Goal: Task Accomplishment & Management: Complete application form

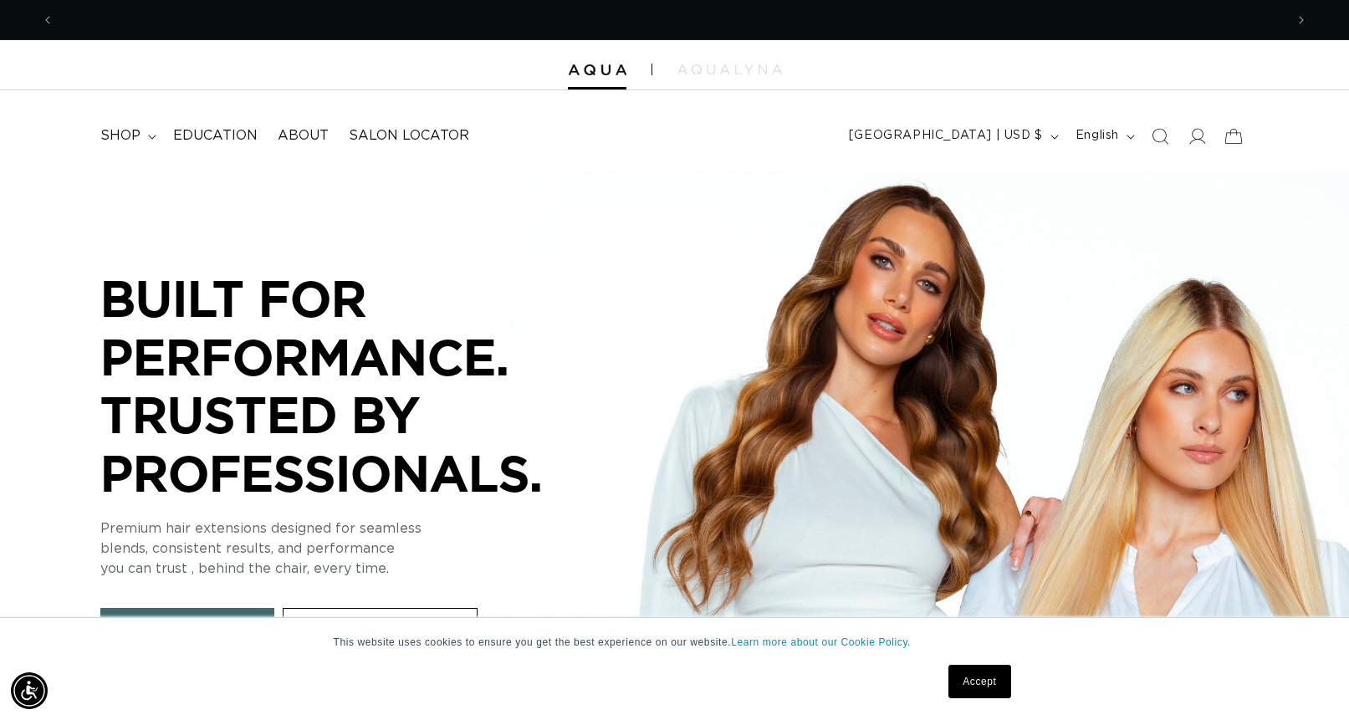
scroll to position [0, 2460]
click at [986, 677] on link "Accept" at bounding box center [979, 681] width 62 height 33
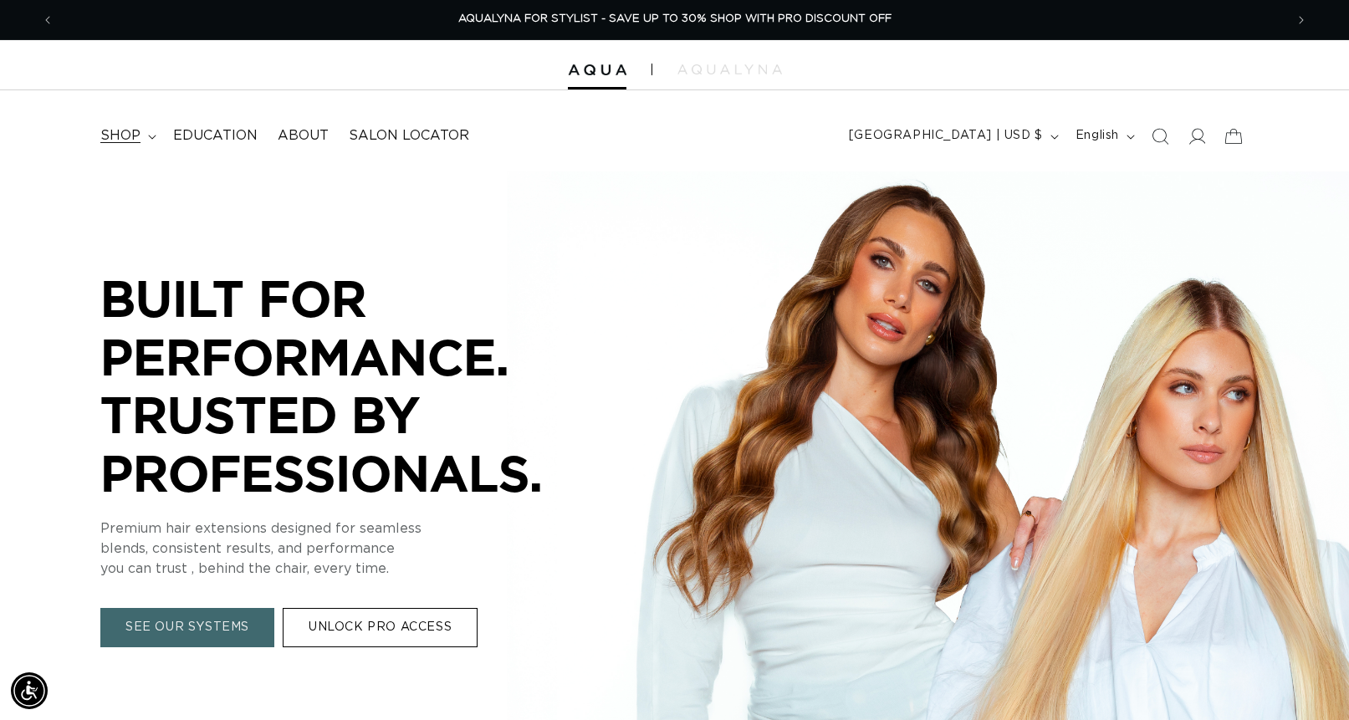
click at [117, 138] on span "shop" at bounding box center [120, 136] width 40 height 18
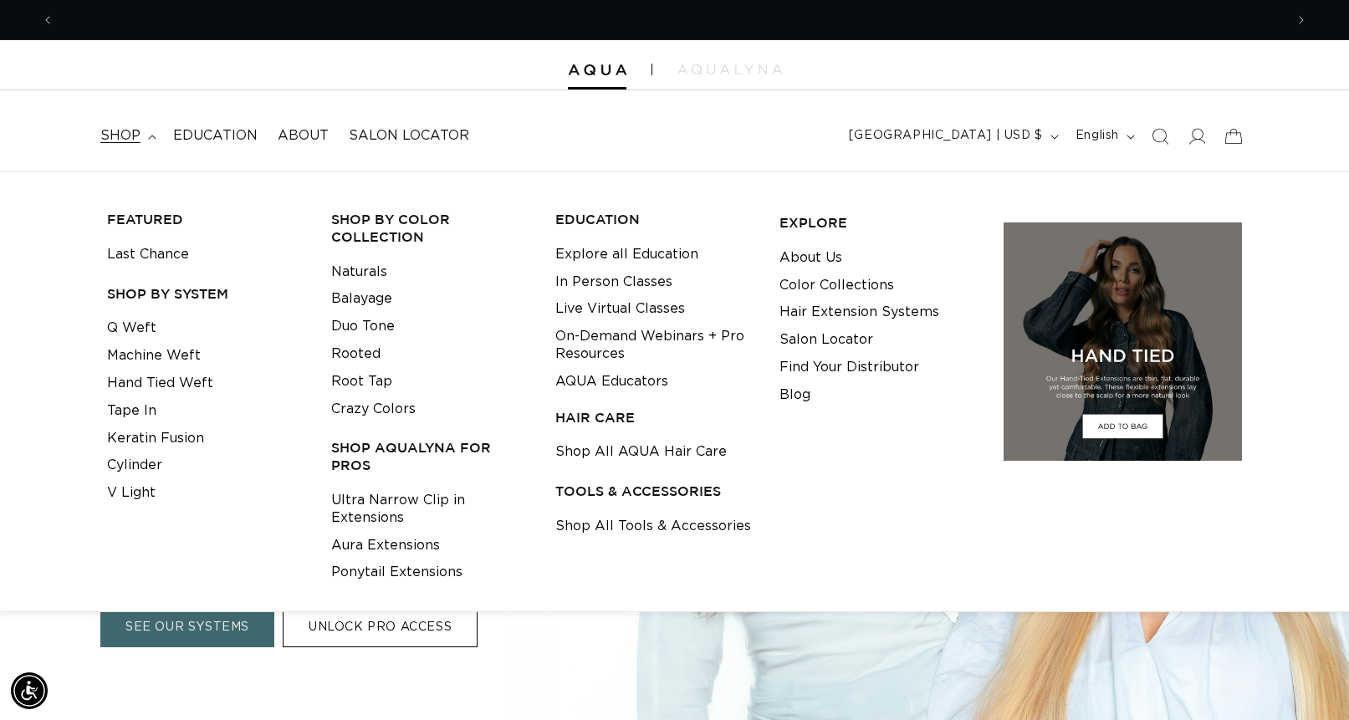
scroll to position [0, 1230]
click at [390, 704] on div "BUILT FOR PERFORMANCE. TRUSTED BY PROFESSIONALS. BUILT FOR PERFORMANCE. TRUSTED…" at bounding box center [674, 458] width 1349 height 574
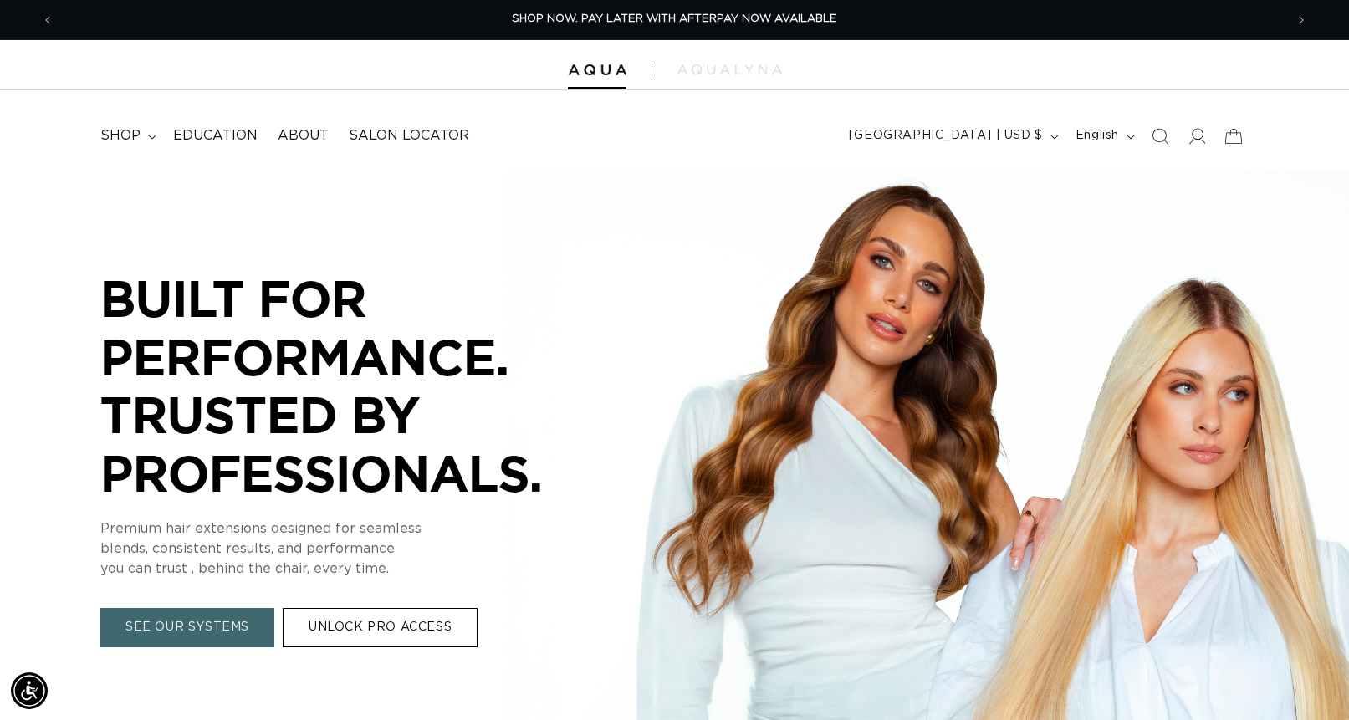
click at [357, 627] on link "UNLOCK PRO ACCESS" at bounding box center [380, 628] width 195 height 39
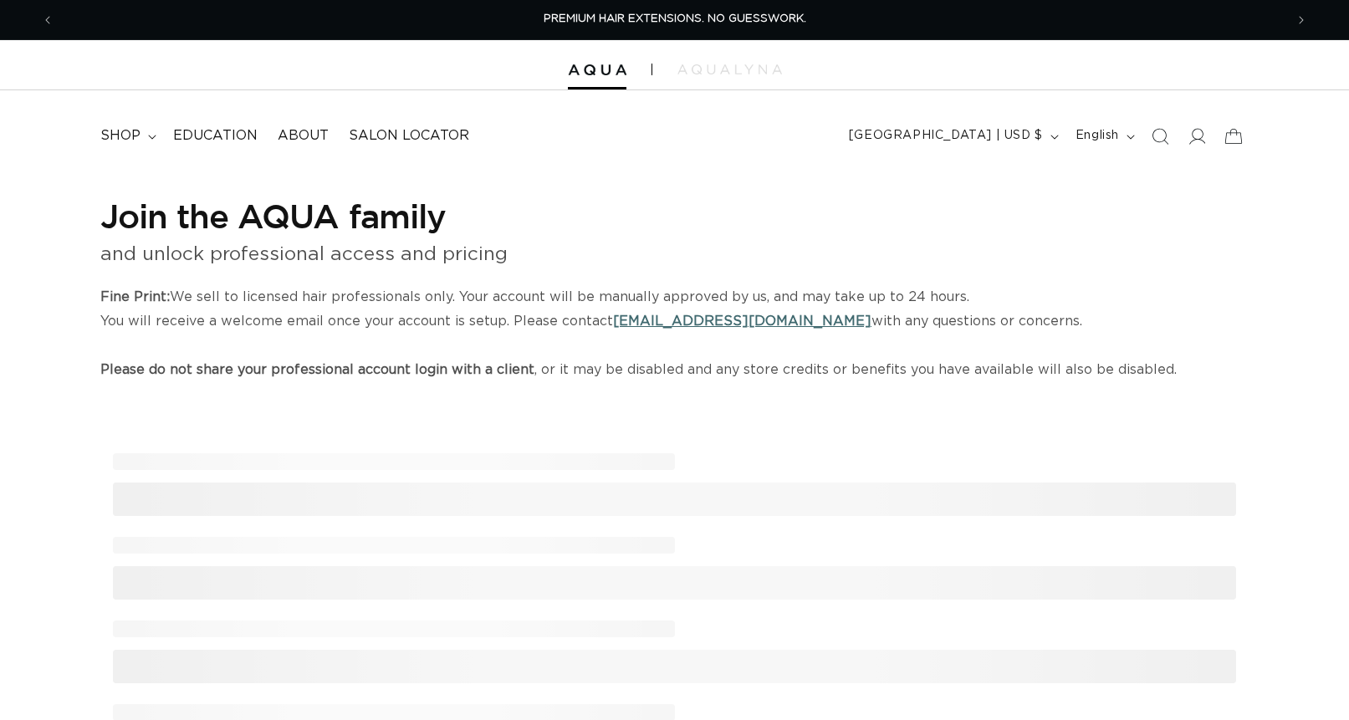
select select "US"
select select "[GEOGRAPHIC_DATA]"
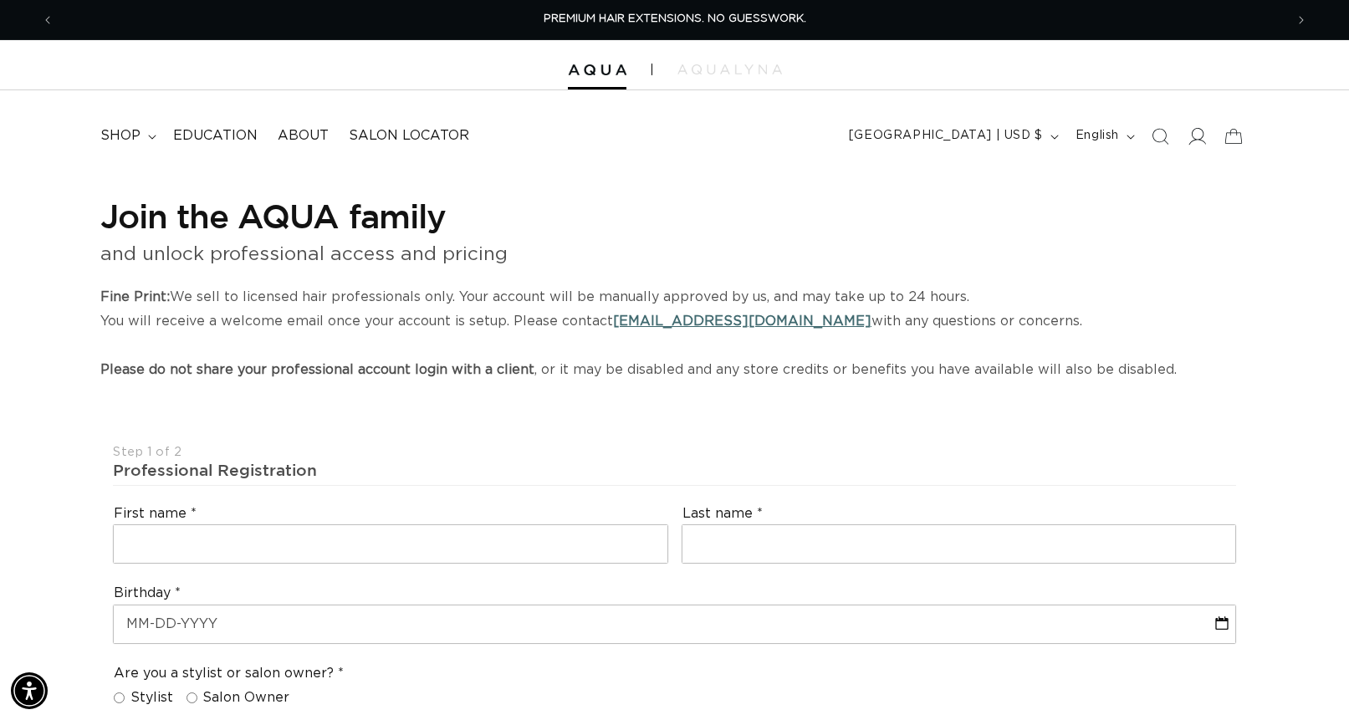
click at [1191, 135] on icon at bounding box center [1196, 136] width 18 height 18
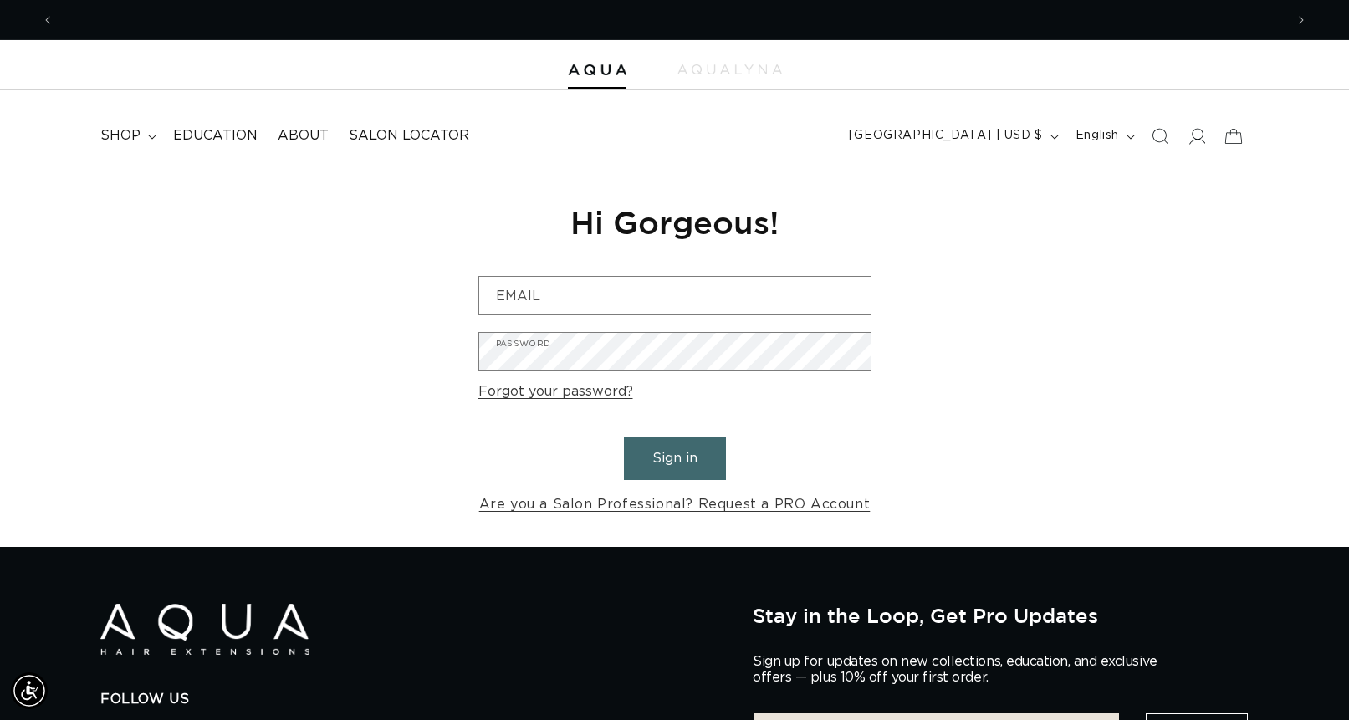
scroll to position [0, 1230]
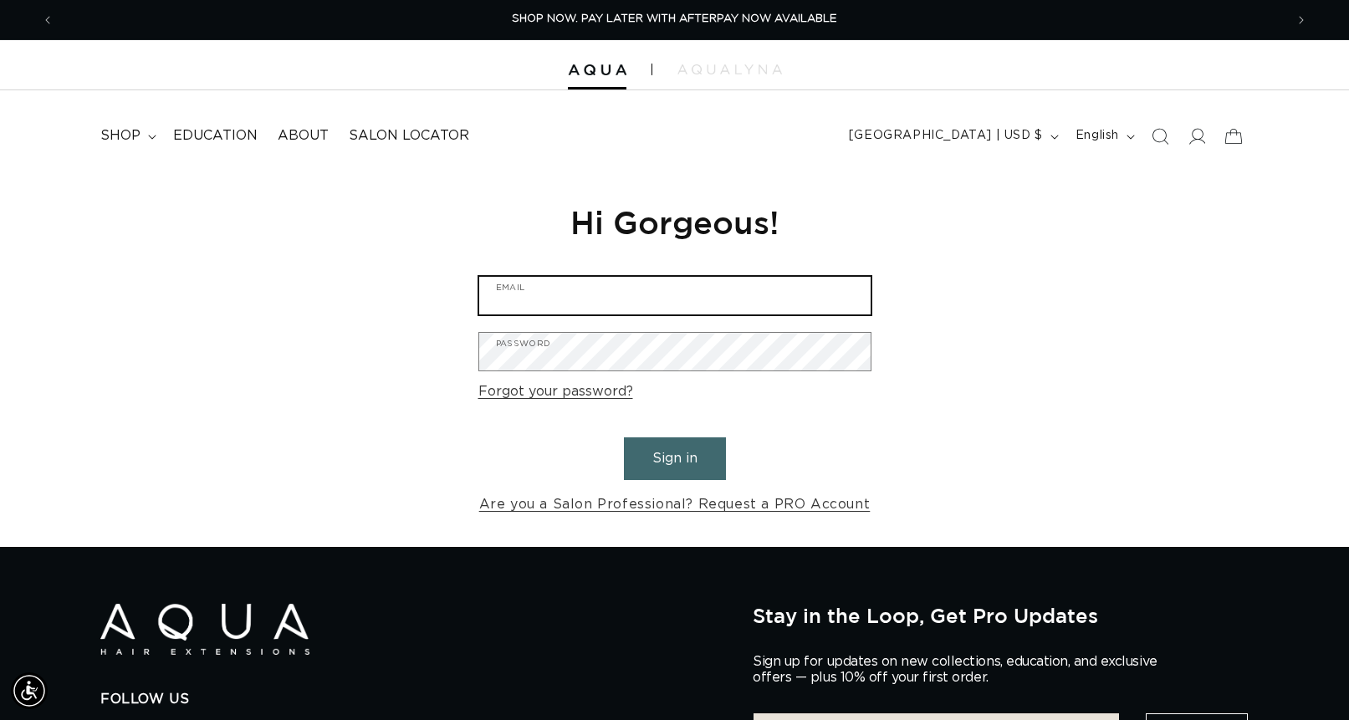
type input "[EMAIL_ADDRESS][DOMAIN_NAME]"
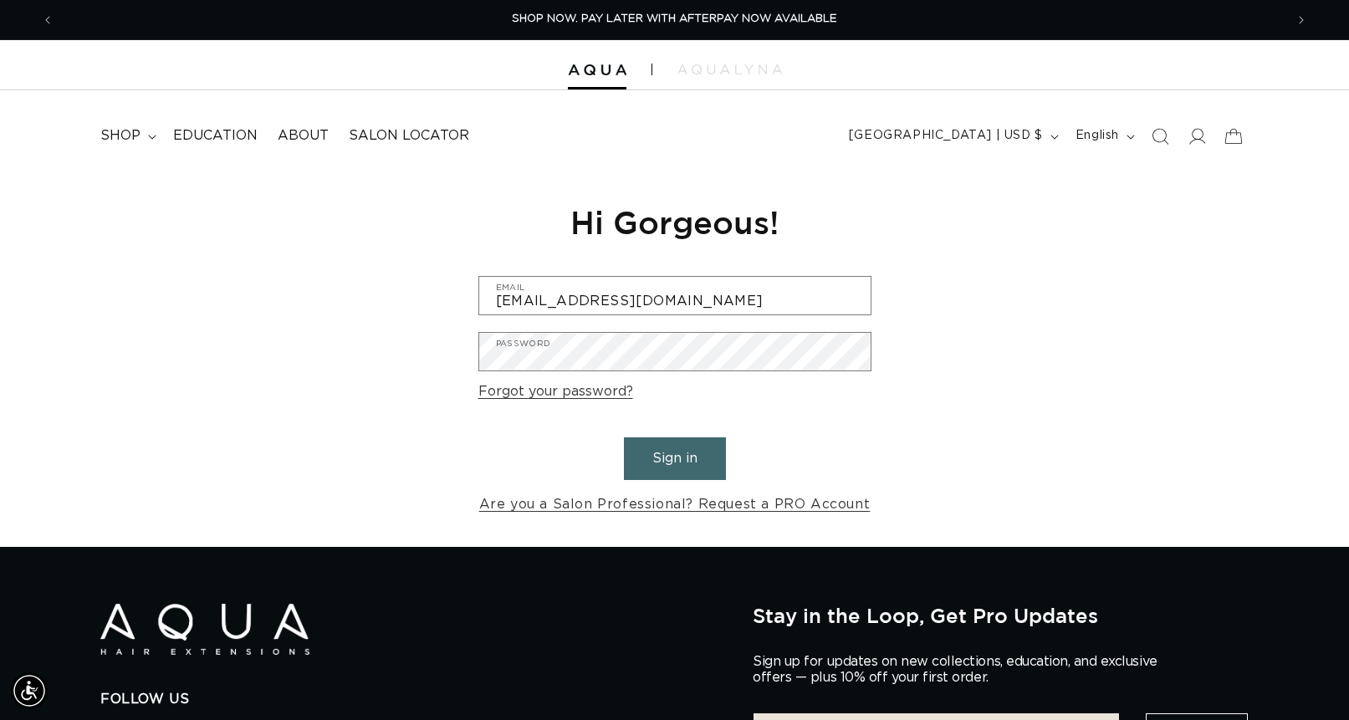
click at [681, 462] on button "Sign in" at bounding box center [675, 458] width 102 height 43
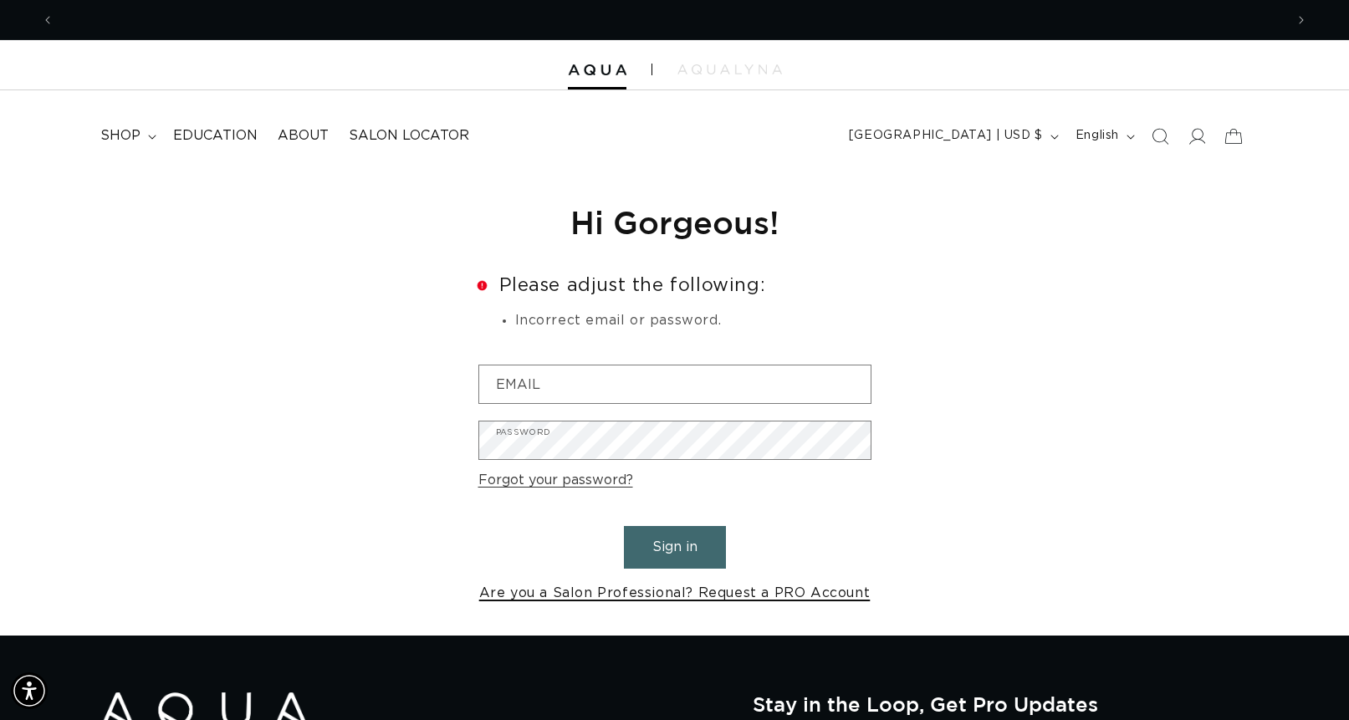
scroll to position [0, 1230]
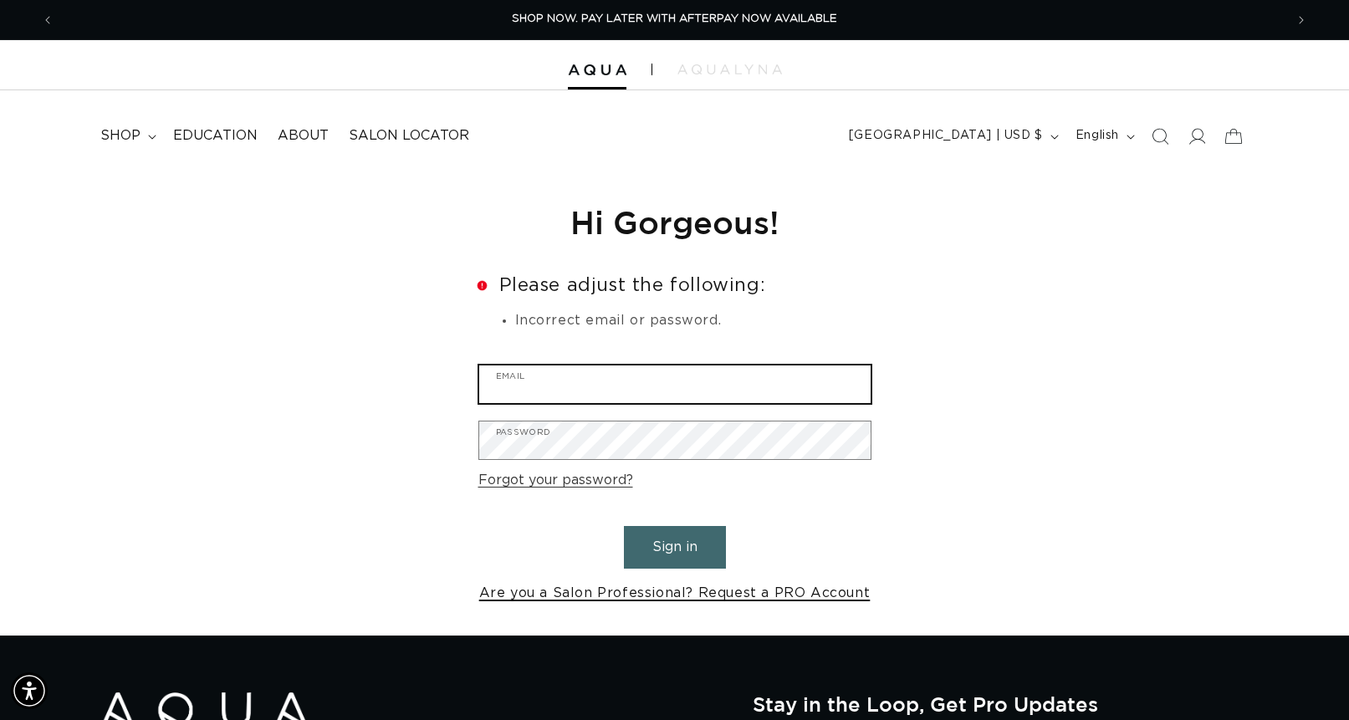
type input "suziejorge@gmail.com"
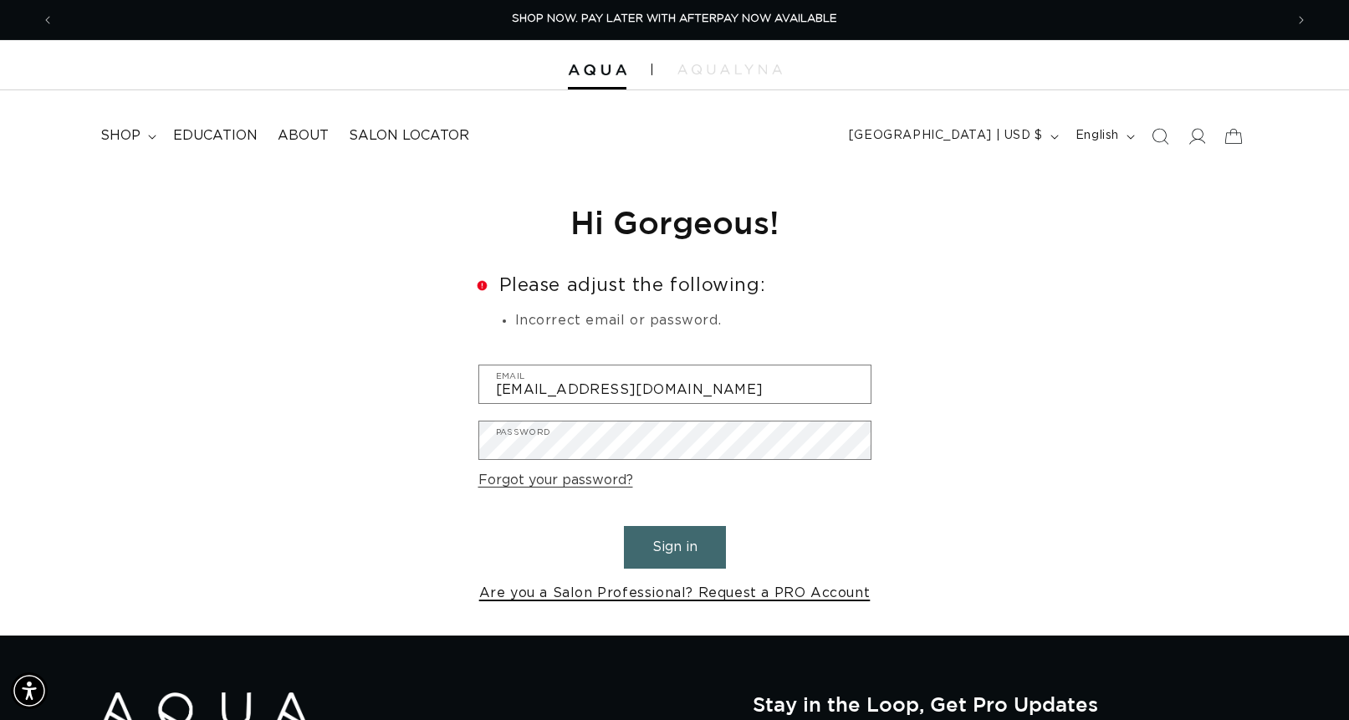
click at [556, 598] on link "Are you a Salon Professional? Request a PRO Account" at bounding box center [674, 593] width 391 height 24
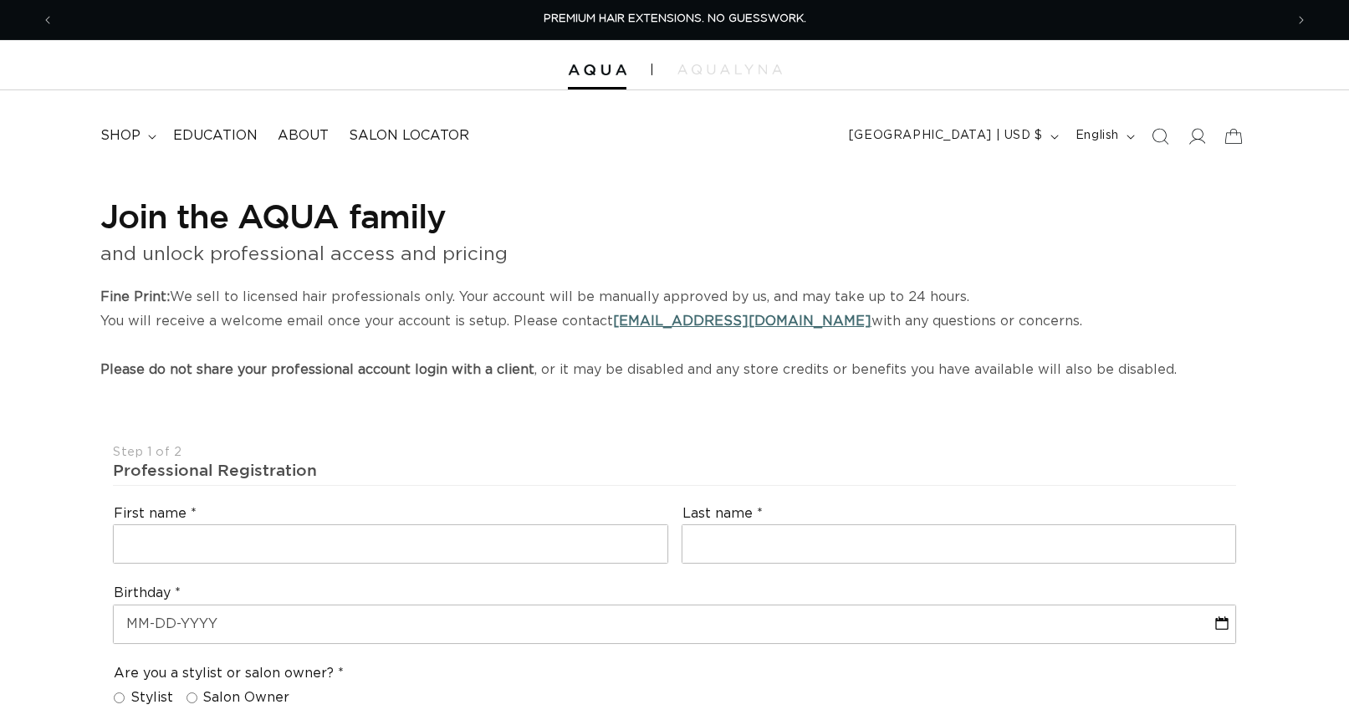
select select "US"
select select "[GEOGRAPHIC_DATA]"
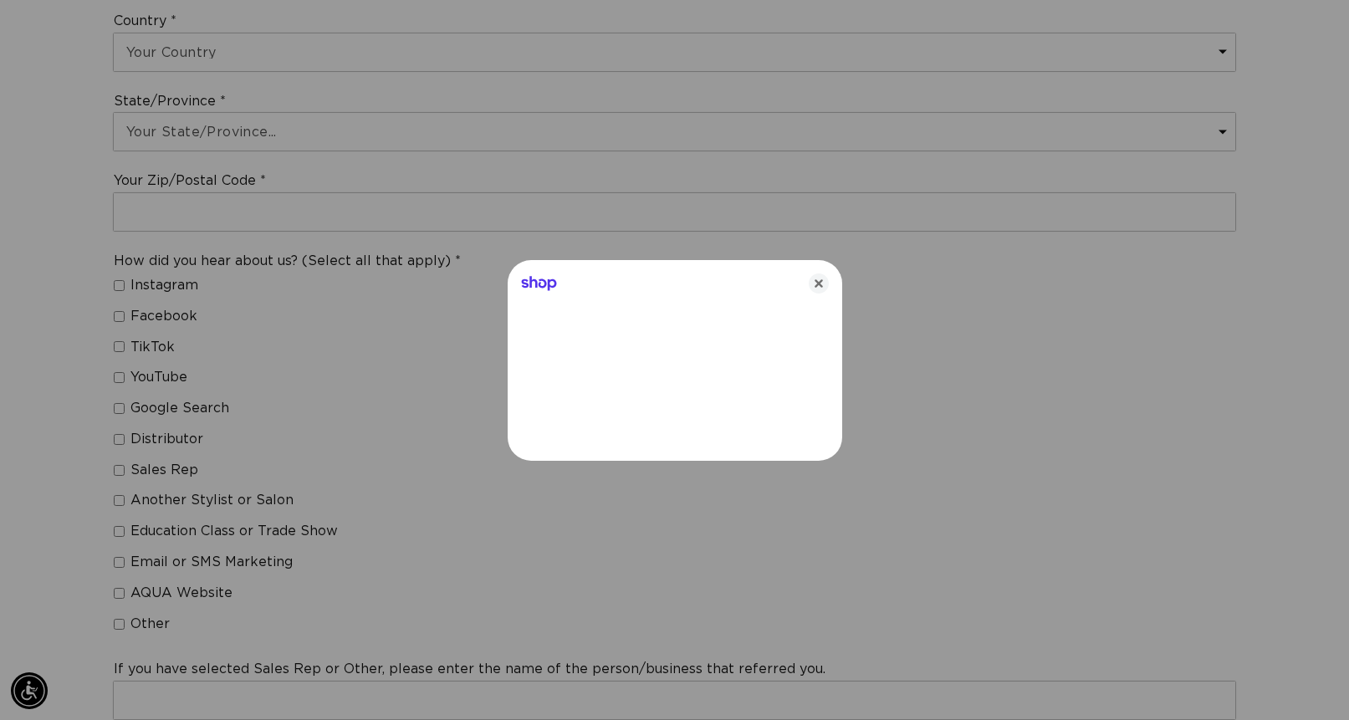
scroll to position [0, 1230]
click at [813, 284] on icon "Close" at bounding box center [818, 283] width 20 height 20
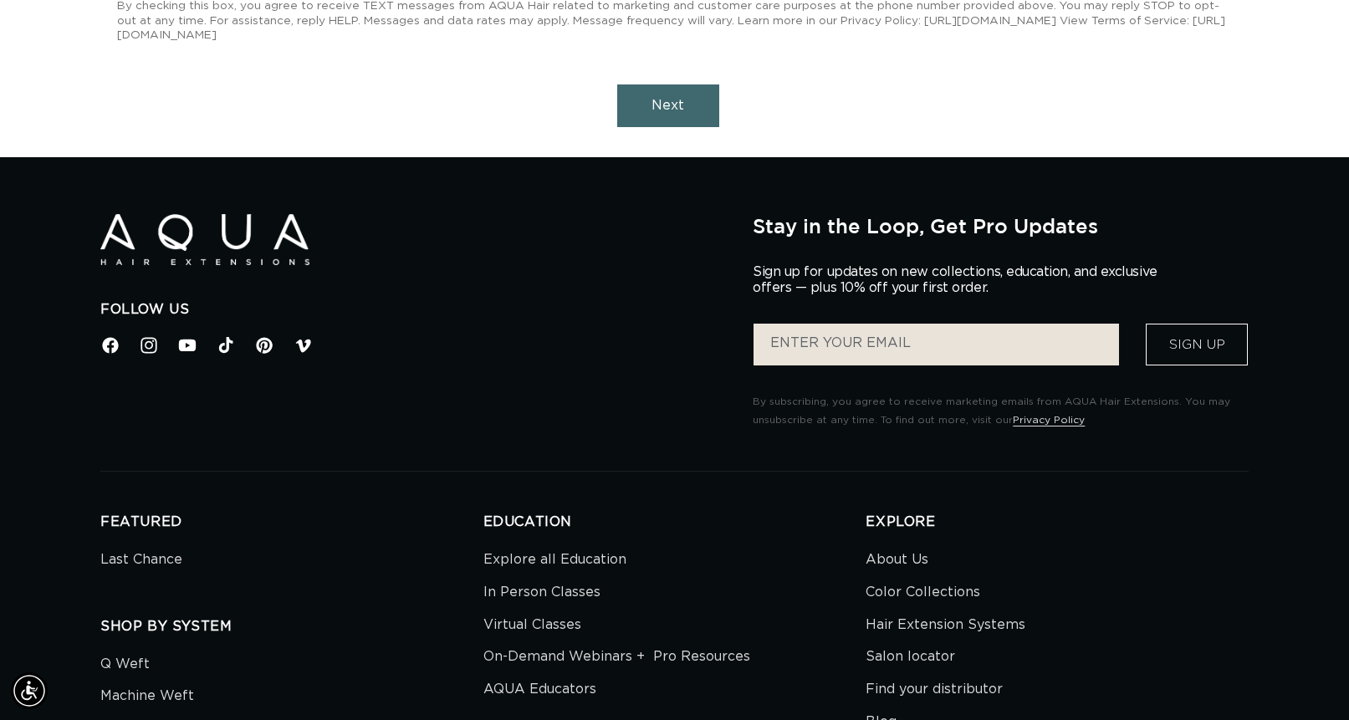
scroll to position [0, 2460]
